Goal: Transaction & Acquisition: Purchase product/service

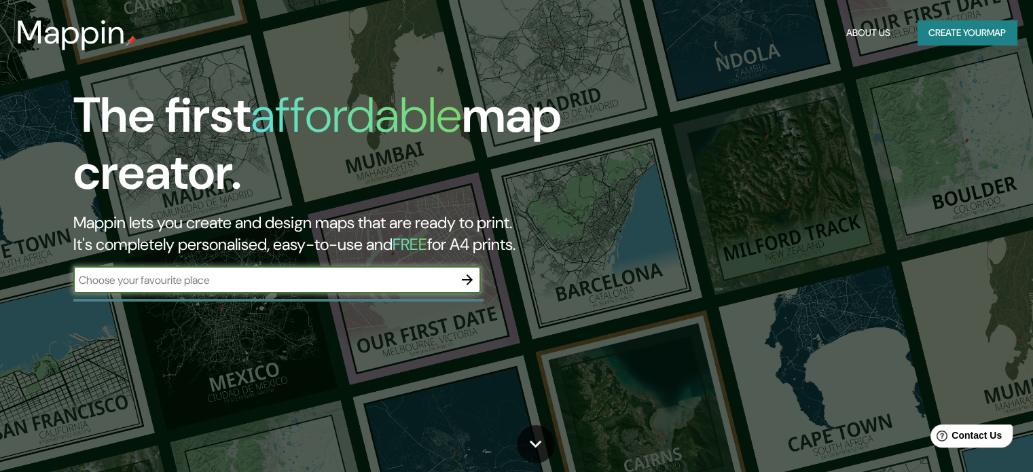
click at [308, 287] on input "text" at bounding box center [263, 280] width 380 height 16
click at [475, 282] on button "button" at bounding box center [467, 279] width 27 height 27
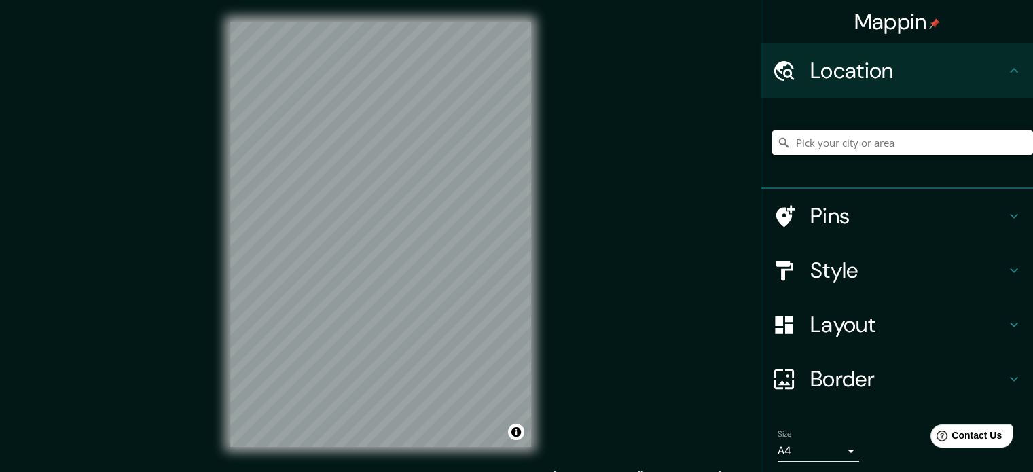
click at [855, 146] on input "Pick your city or area" at bounding box center [902, 142] width 261 height 24
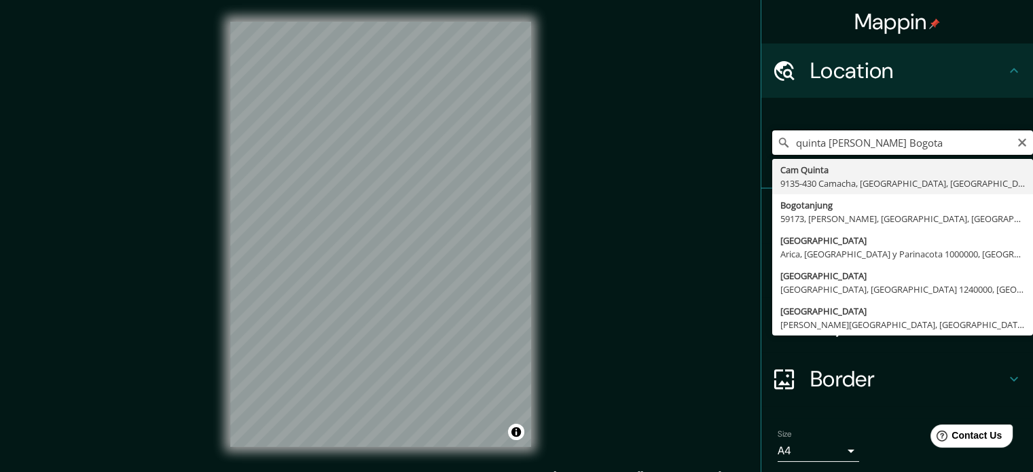
drag, startPoint x: 814, startPoint y: 153, endPoint x: 723, endPoint y: 164, distance: 90.9
click at [723, 164] on div "Mappin Location quinta [PERSON_NAME][GEOGRAPHIC_DATA] 9135-[GEOGRAPHIC_DATA], […" at bounding box center [516, 245] width 1033 height 490
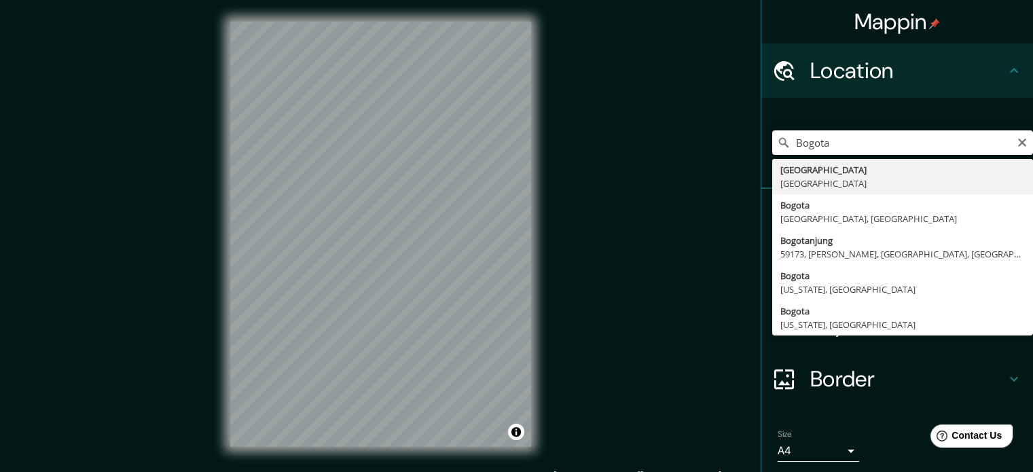
click at [861, 149] on input "Bogota" at bounding box center [902, 142] width 261 height 24
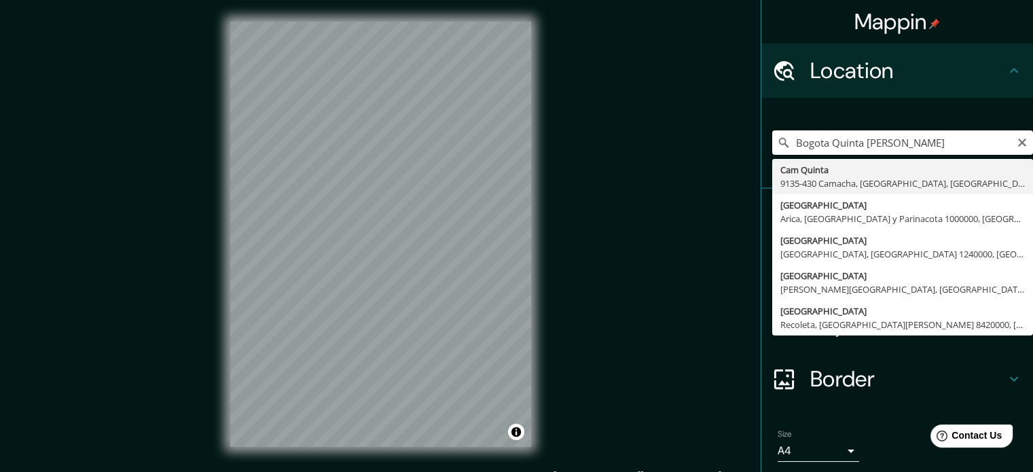
drag, startPoint x: 909, startPoint y: 143, endPoint x: 820, endPoint y: 145, distance: 88.3
click at [820, 145] on input "Bogota Quinta [PERSON_NAME]" at bounding box center [902, 142] width 261 height 24
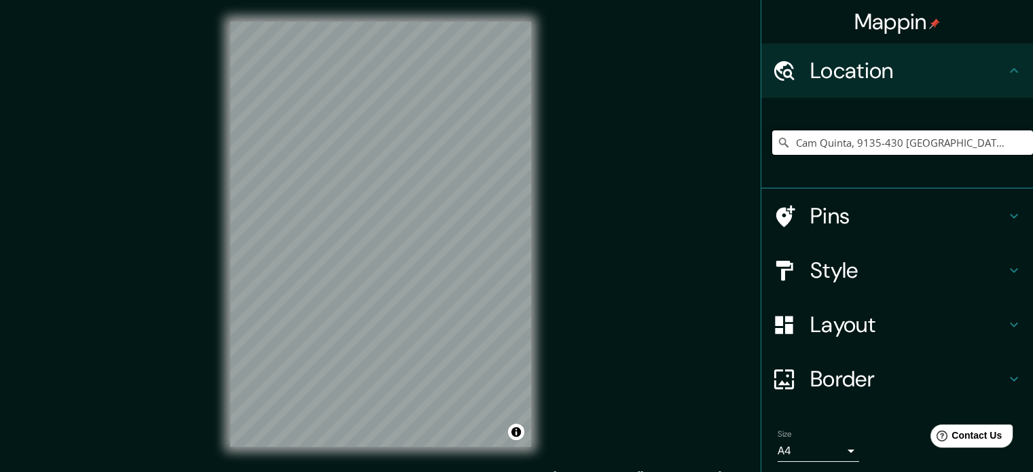
type input "Cam Quinta, 9135-430 [GEOGRAPHIC_DATA], [GEOGRAPHIC_DATA], [GEOGRAPHIC_DATA]"
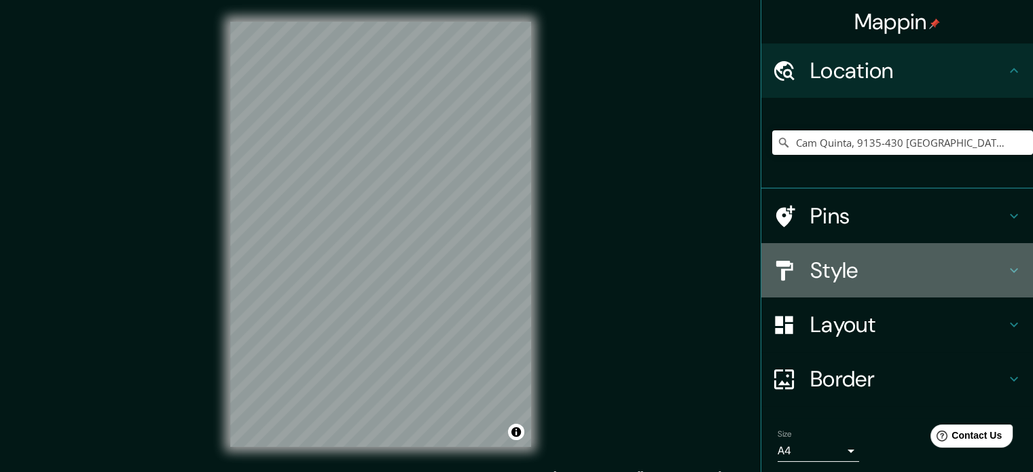
click at [826, 265] on h4 "Style" at bounding box center [908, 270] width 196 height 27
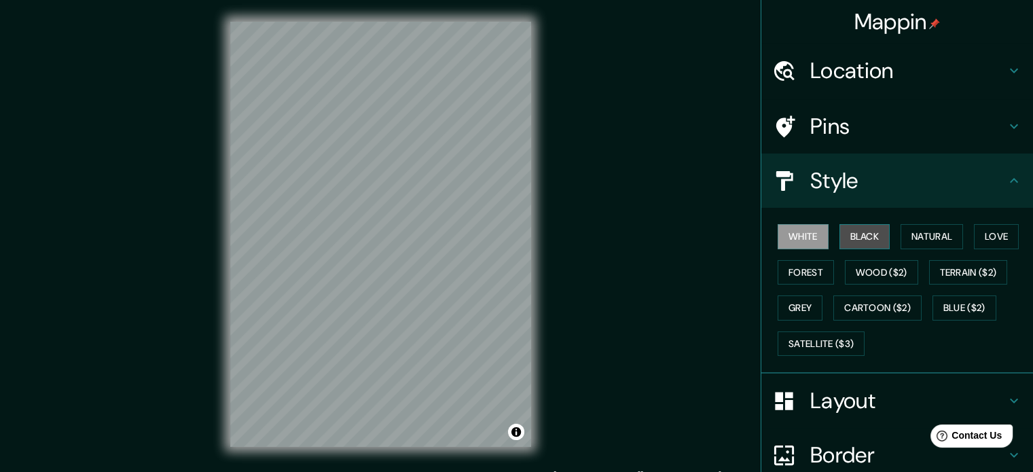
click at [861, 240] on button "Black" at bounding box center [864, 236] width 51 height 25
click at [834, 86] on div "Location" at bounding box center [897, 70] width 272 height 54
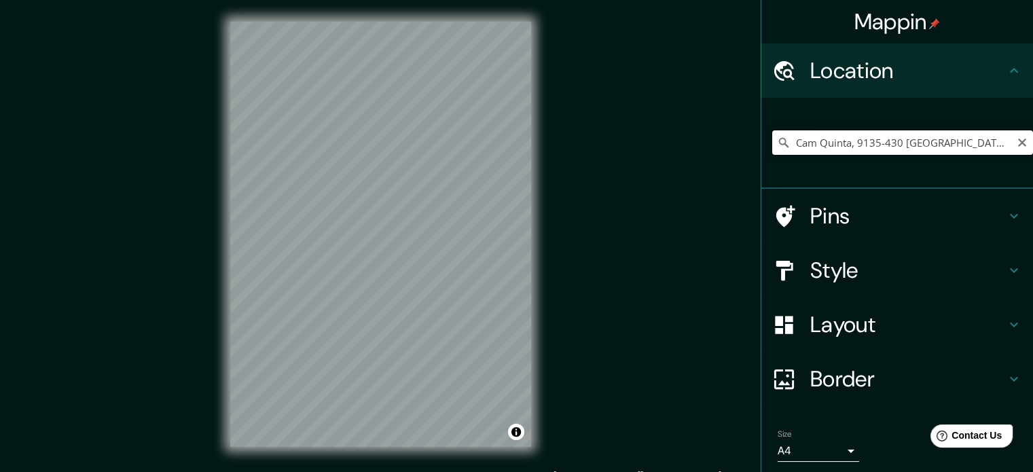
click at [823, 146] on input "Cam Quinta, 9135-430 [GEOGRAPHIC_DATA], [GEOGRAPHIC_DATA], [GEOGRAPHIC_DATA]" at bounding box center [902, 142] width 261 height 24
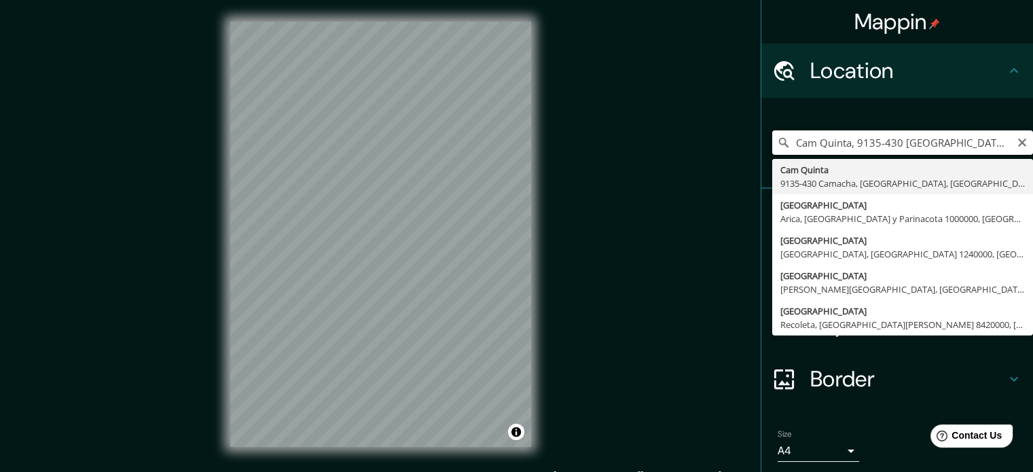
click at [1002, 141] on input "Cam Quinta, 9135-430 [GEOGRAPHIC_DATA], [GEOGRAPHIC_DATA], [GEOGRAPHIC_DATA]" at bounding box center [902, 142] width 261 height 24
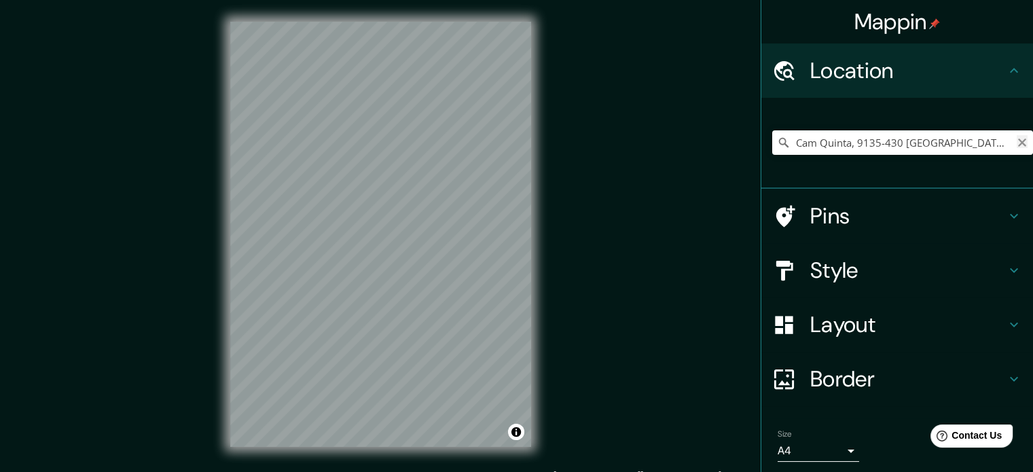
click at [1018, 141] on icon "Clear" at bounding box center [1022, 143] width 8 height 8
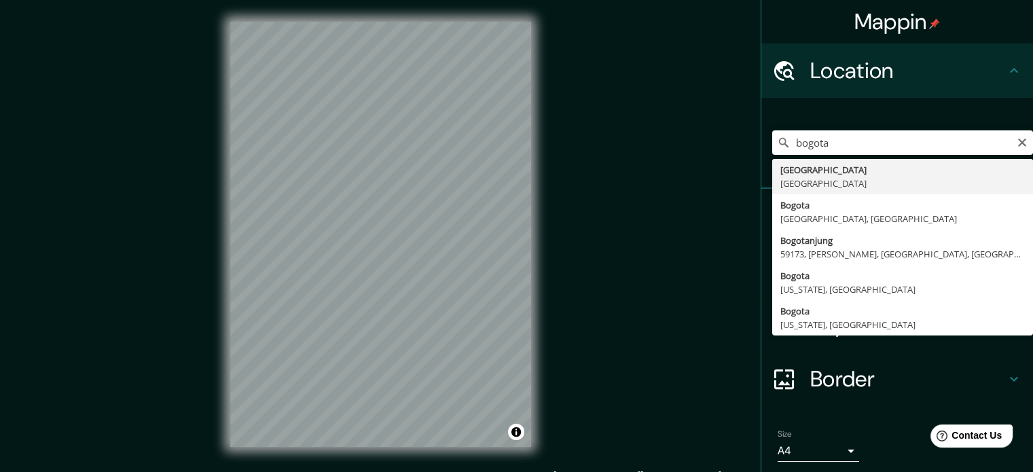
type input "[GEOGRAPHIC_DATA], [GEOGRAPHIC_DATA]"
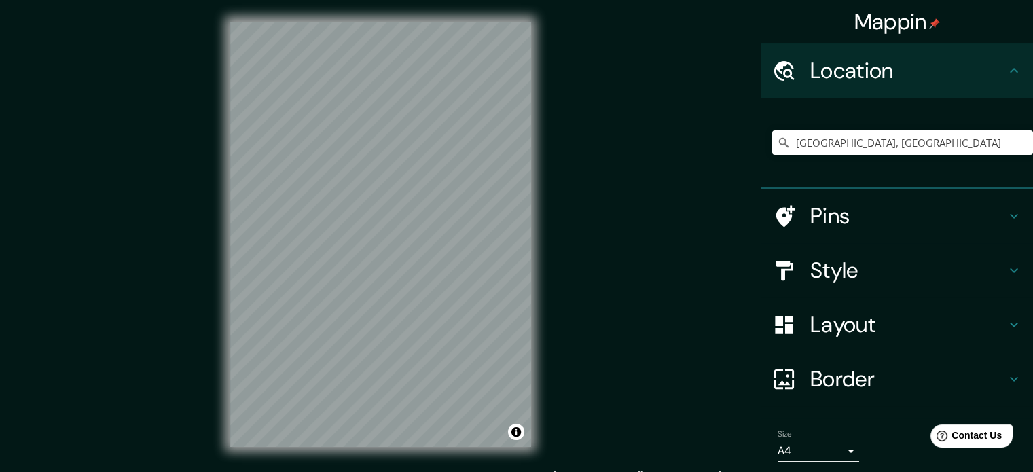
click at [535, 317] on div "© Mapbox © OpenStreetMap Improve this map" at bounding box center [381, 234] width 344 height 469
